Goal: Transaction & Acquisition: Book appointment/travel/reservation

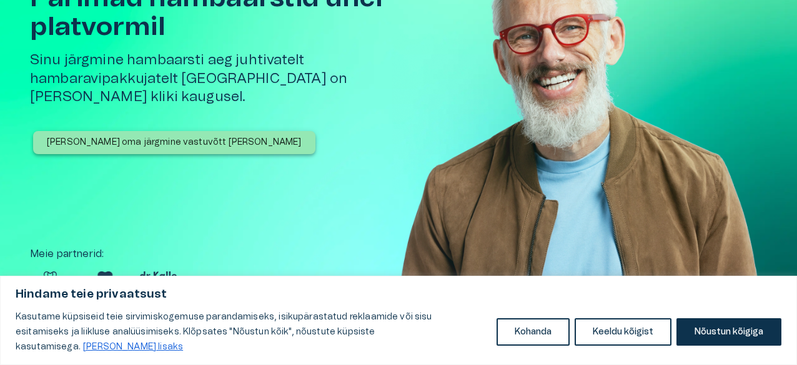
scroll to position [100, 0]
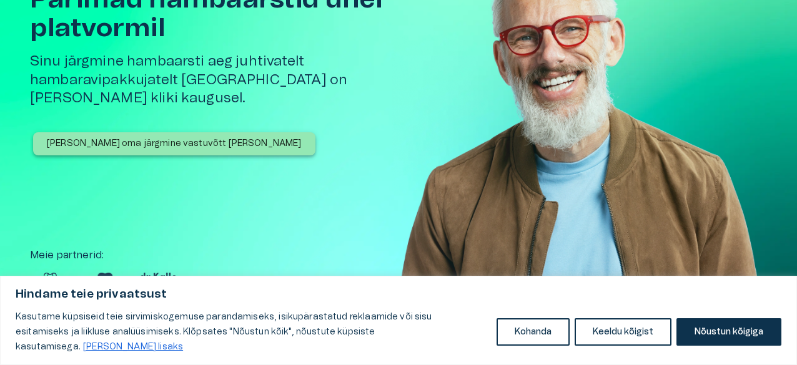
click at [137, 137] on p "Broneeri oma järgmine vastuvõtt täna" at bounding box center [174, 143] width 255 height 13
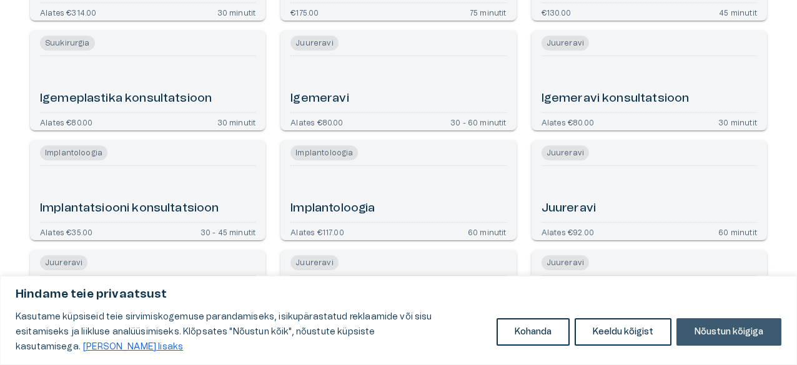
click at [734, 341] on button "Nõustun kõigiga" at bounding box center [729, 332] width 105 height 27
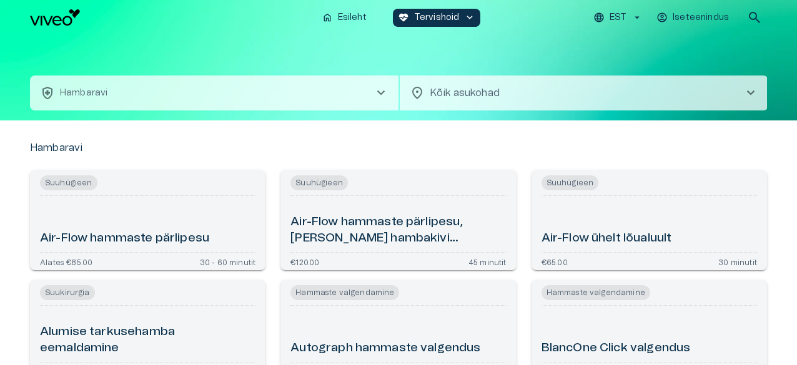
click at [753, 91] on span "chevron_right" at bounding box center [750, 93] width 15 height 15
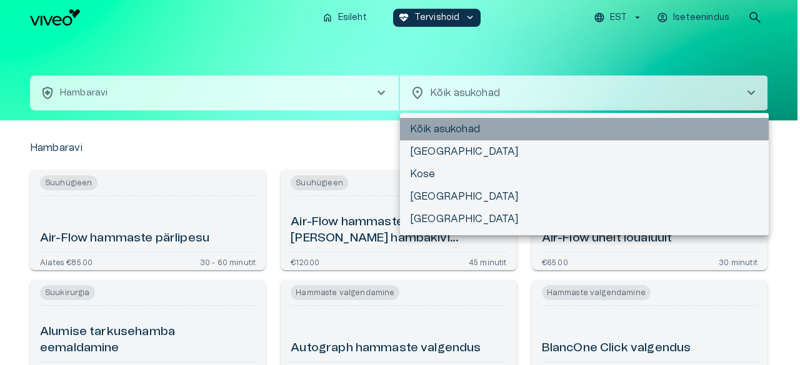
click at [515, 134] on li "Kõik asukohad" at bounding box center [584, 129] width 369 height 22
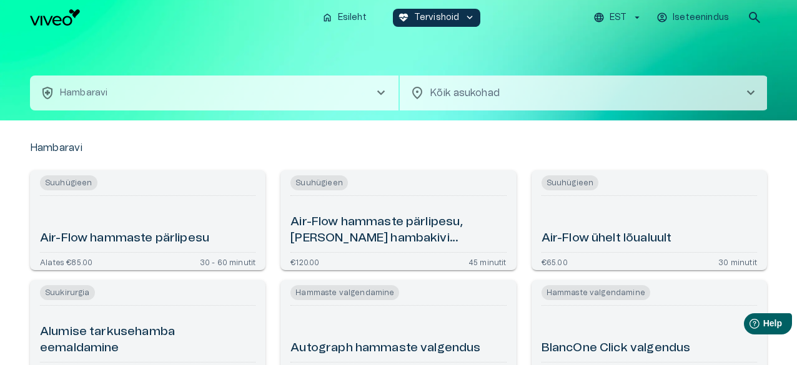
click at [380, 91] on span "chevron_right" at bounding box center [381, 93] width 15 height 15
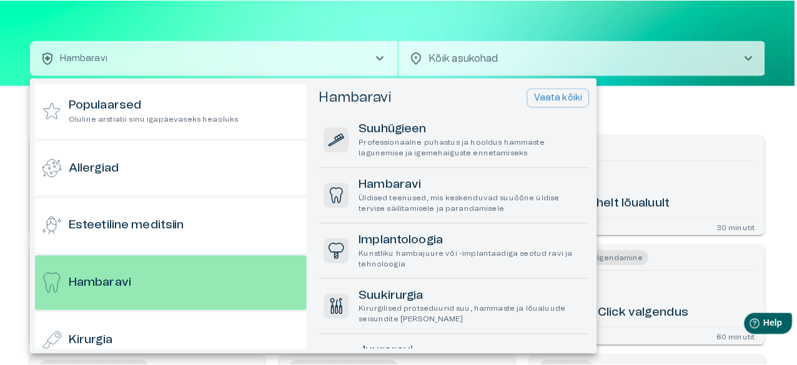
scroll to position [67, 0]
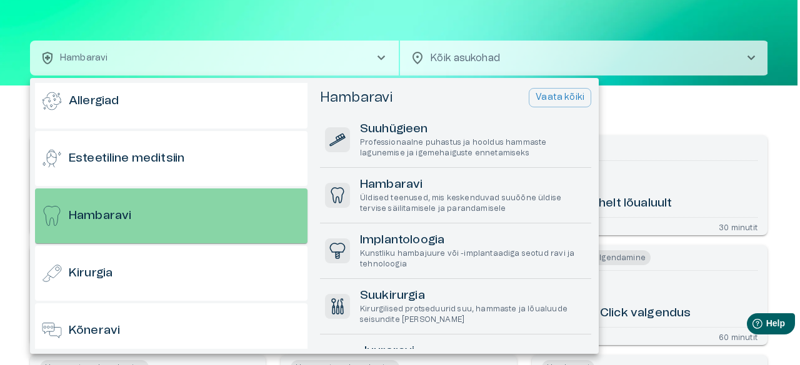
click at [217, 205] on div "Hambaravi" at bounding box center [171, 216] width 272 height 55
click at [192, 219] on div "Hambaravi" at bounding box center [171, 216] width 272 height 55
click at [127, 224] on h6 "Hambaravi" at bounding box center [100, 216] width 62 height 17
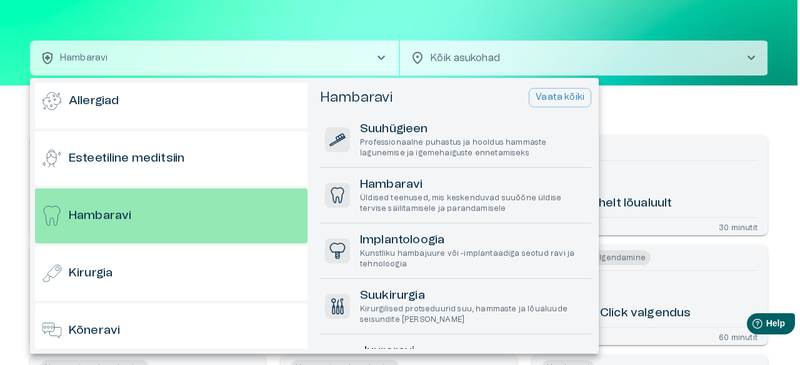
click at [657, 113] on div at bounding box center [400, 182] width 800 height 365
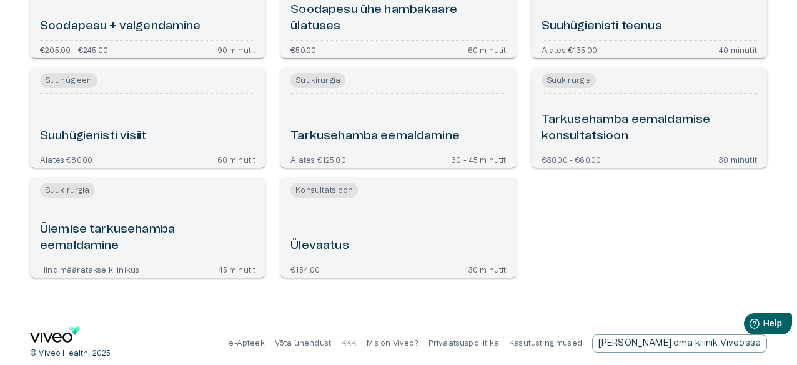
scroll to position [2745, 0]
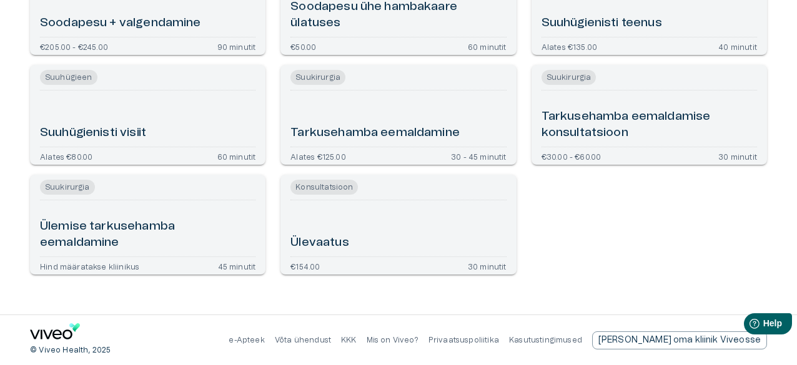
click at [341, 241] on h6 "Ülevaatus" at bounding box center [320, 243] width 58 height 17
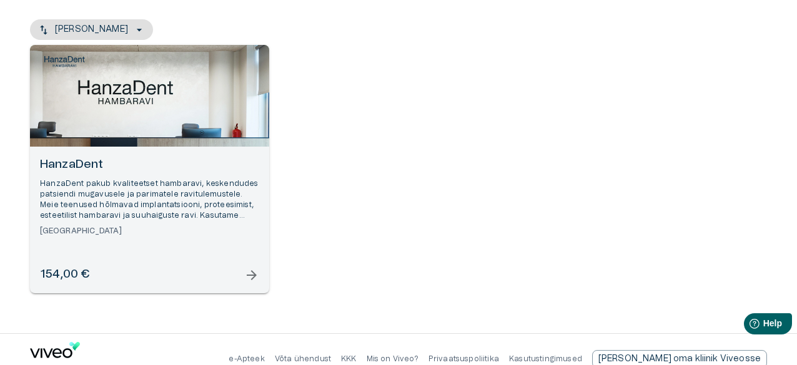
scroll to position [160, 0]
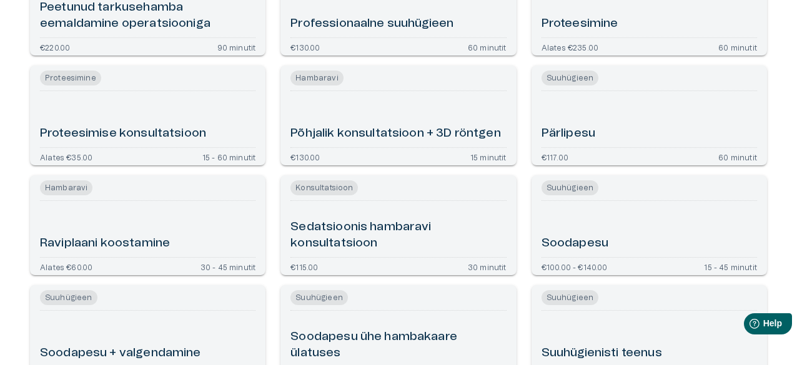
scroll to position [2395, 0]
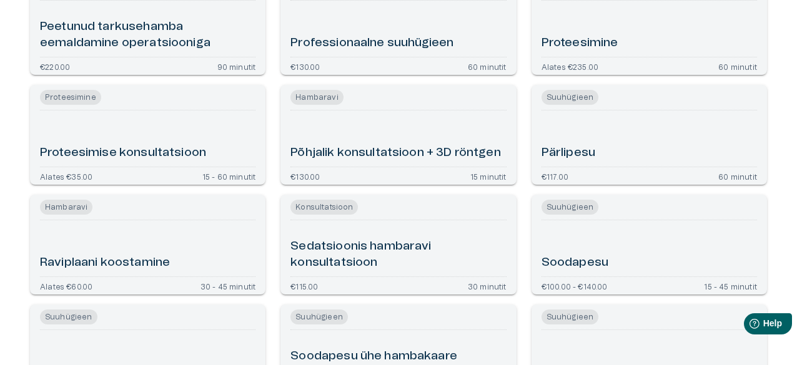
click at [118, 259] on h6 "Raviplaani koostamine" at bounding box center [105, 263] width 130 height 17
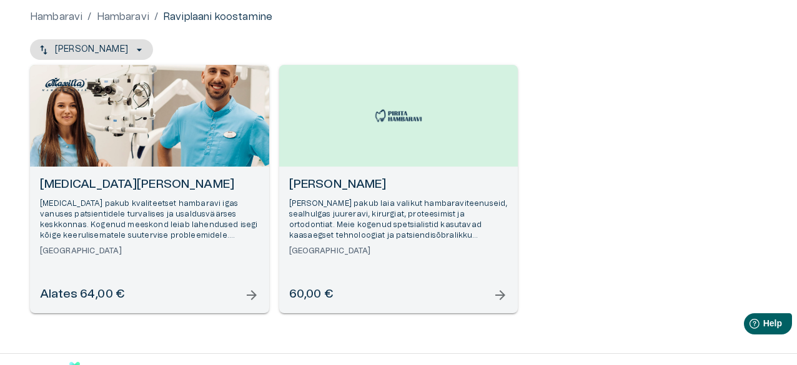
scroll to position [160, 0]
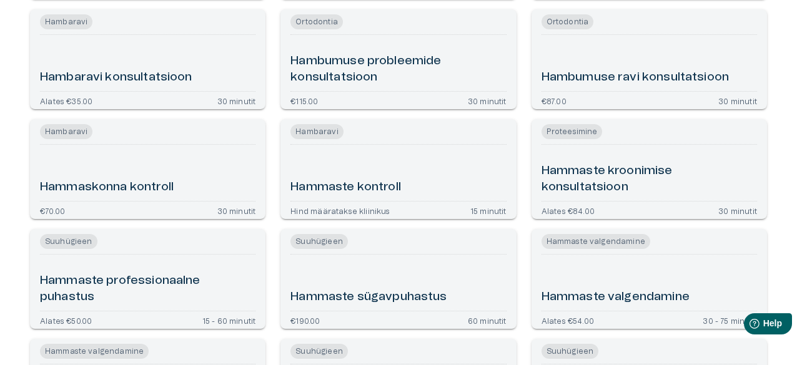
scroll to position [35, 0]
